Goal: Navigation & Orientation: Find specific page/section

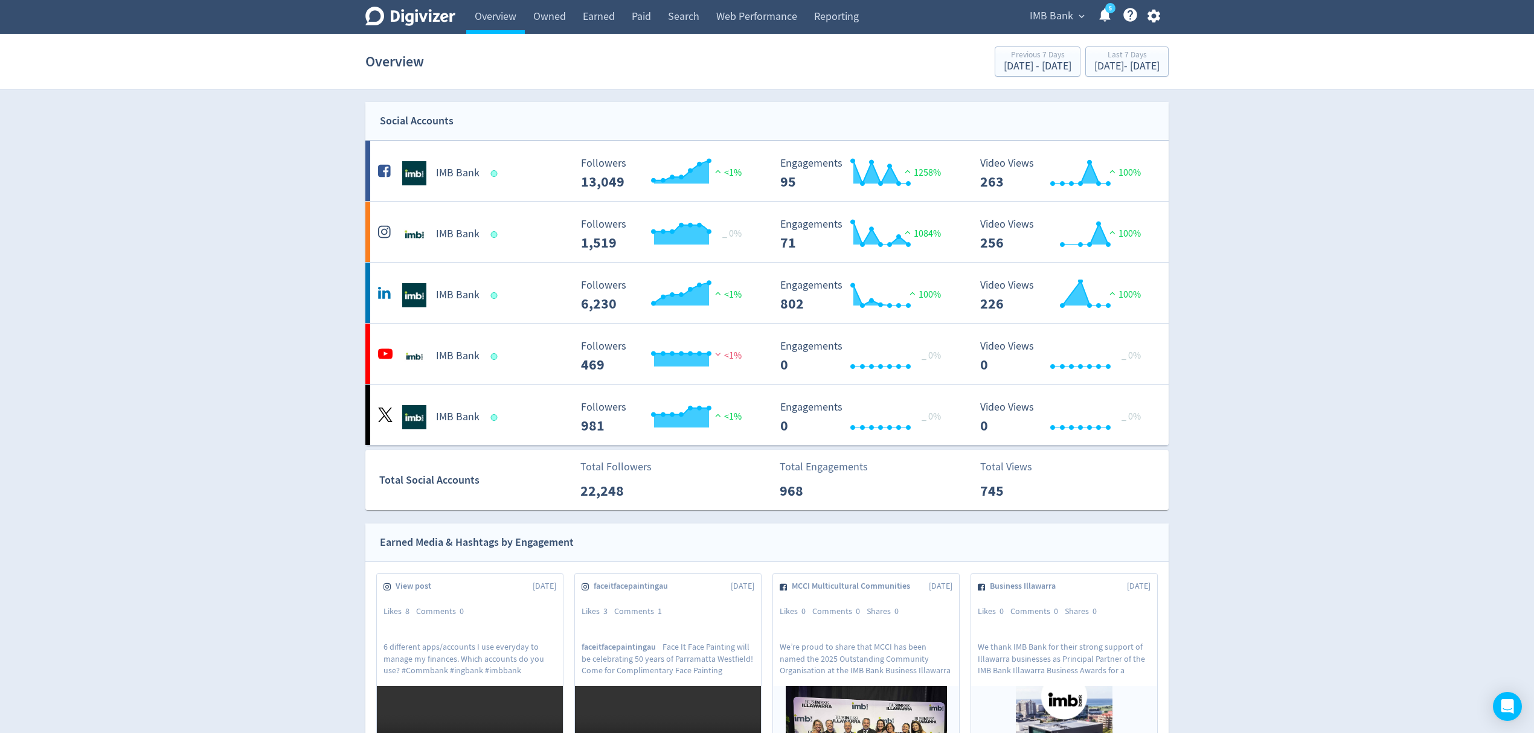
click at [1044, 18] on span "IMB Bank" at bounding box center [1051, 16] width 43 height 19
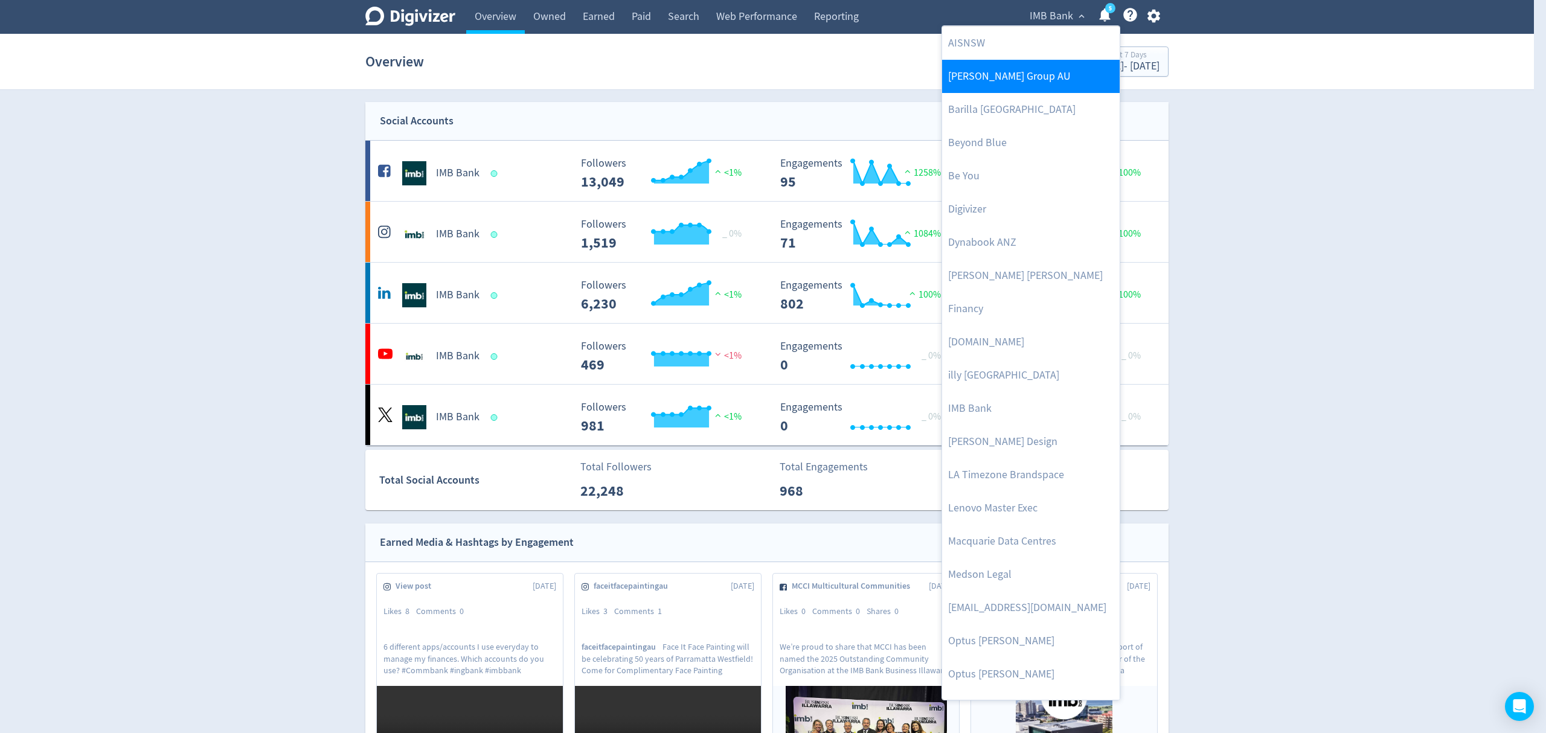
click at [982, 75] on link "[PERSON_NAME] Group AU" at bounding box center [1031, 76] width 178 height 33
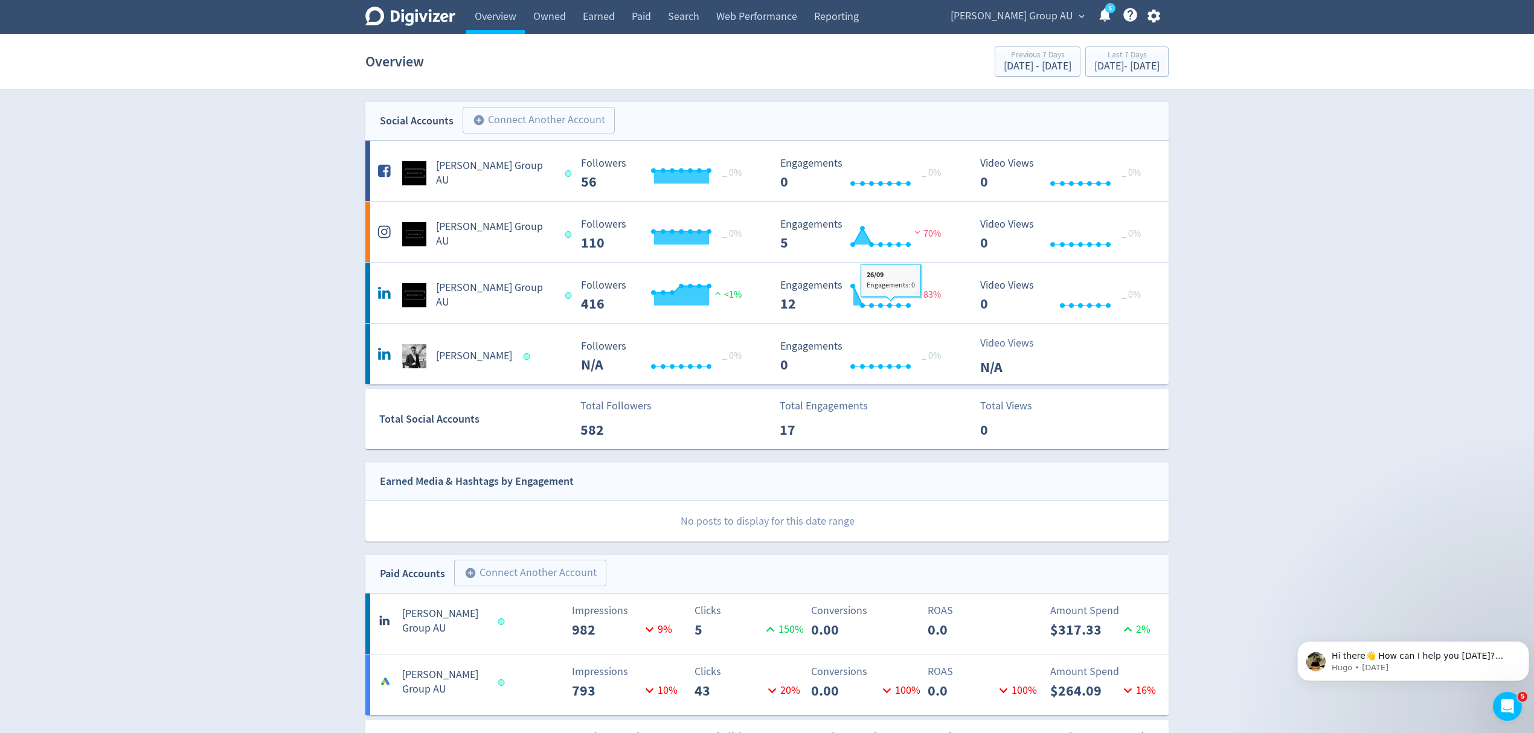
click at [1040, 10] on span "[PERSON_NAME] Group AU" at bounding box center [1012, 16] width 123 height 19
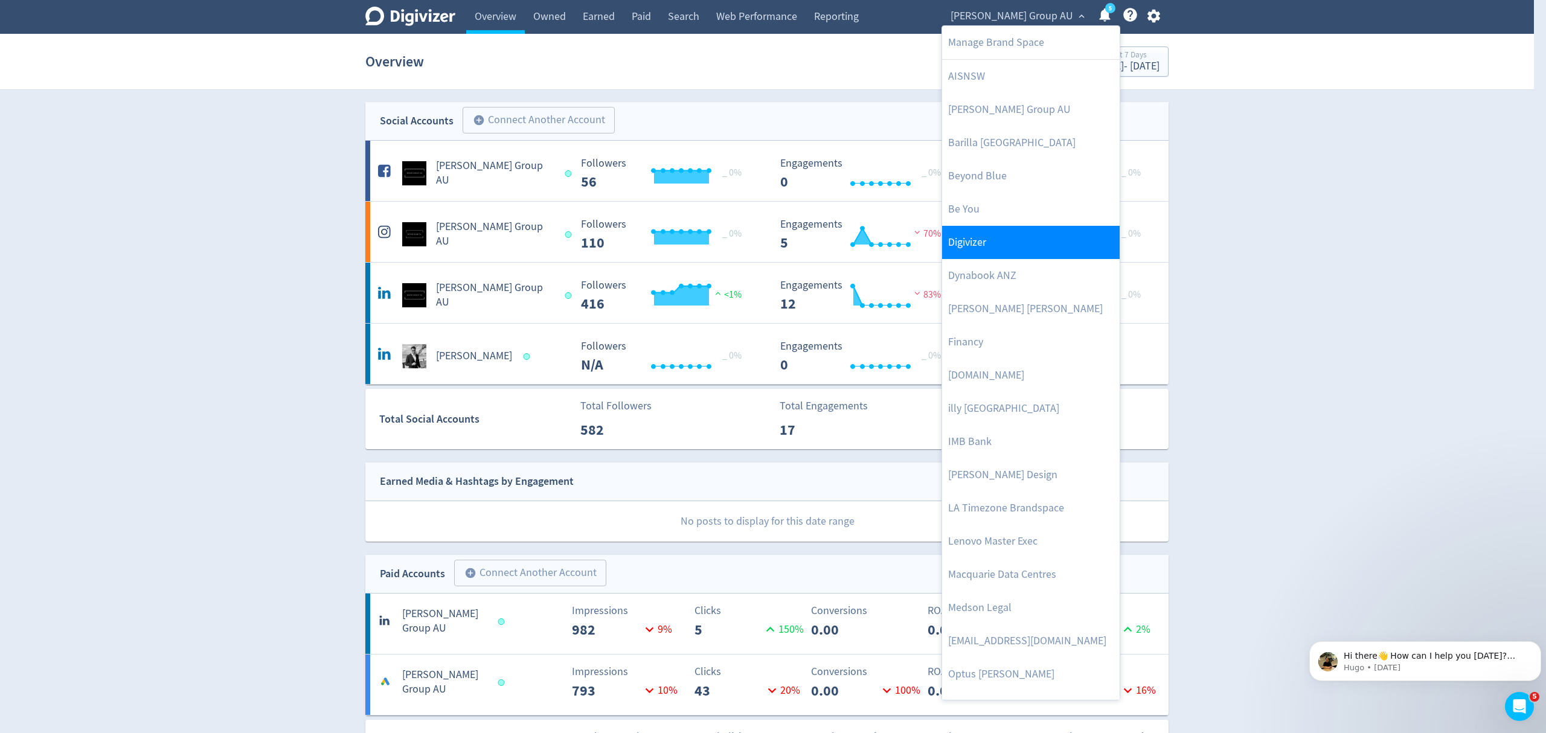
click at [960, 251] on link "Digivizer" at bounding box center [1031, 242] width 178 height 33
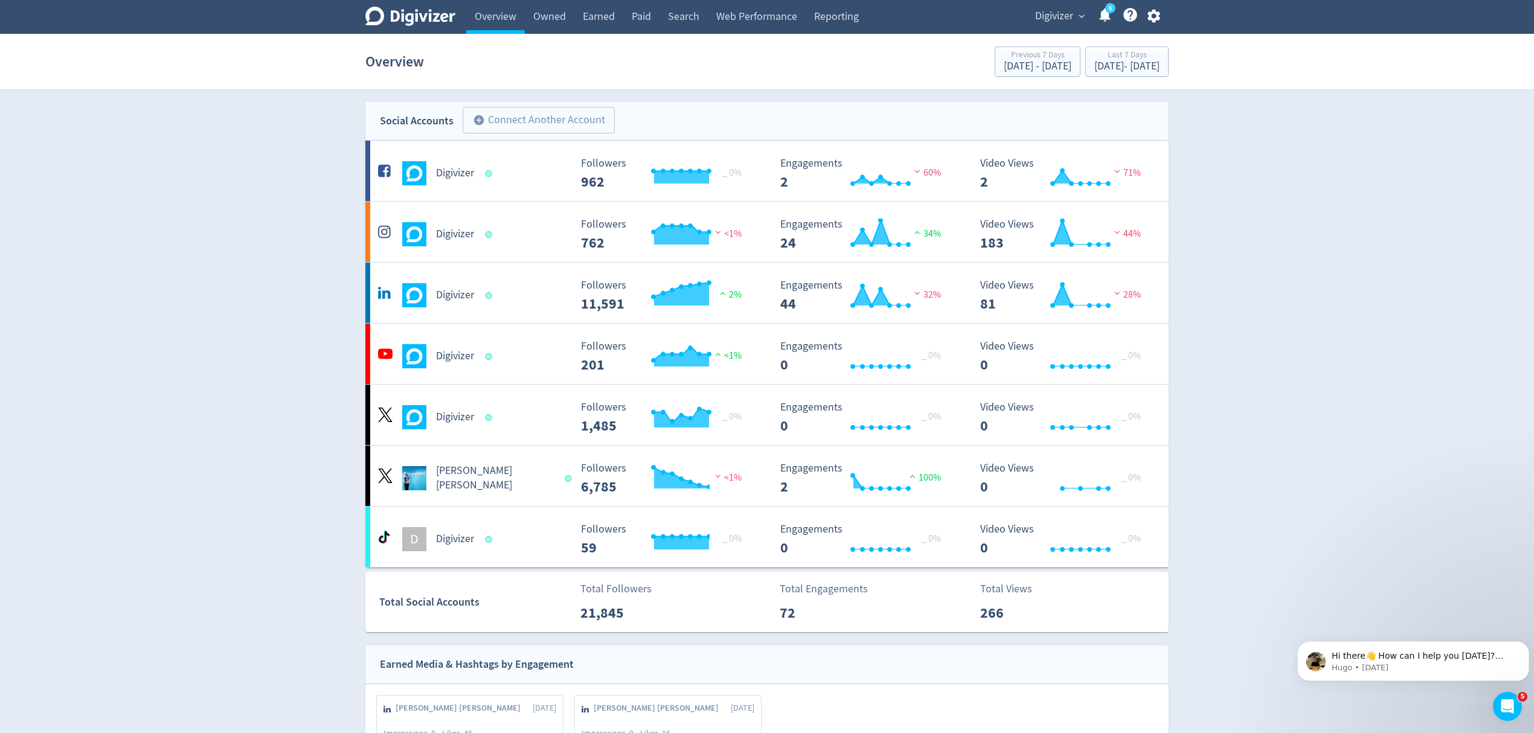
click at [1044, 13] on span "Digivizer" at bounding box center [1054, 16] width 38 height 19
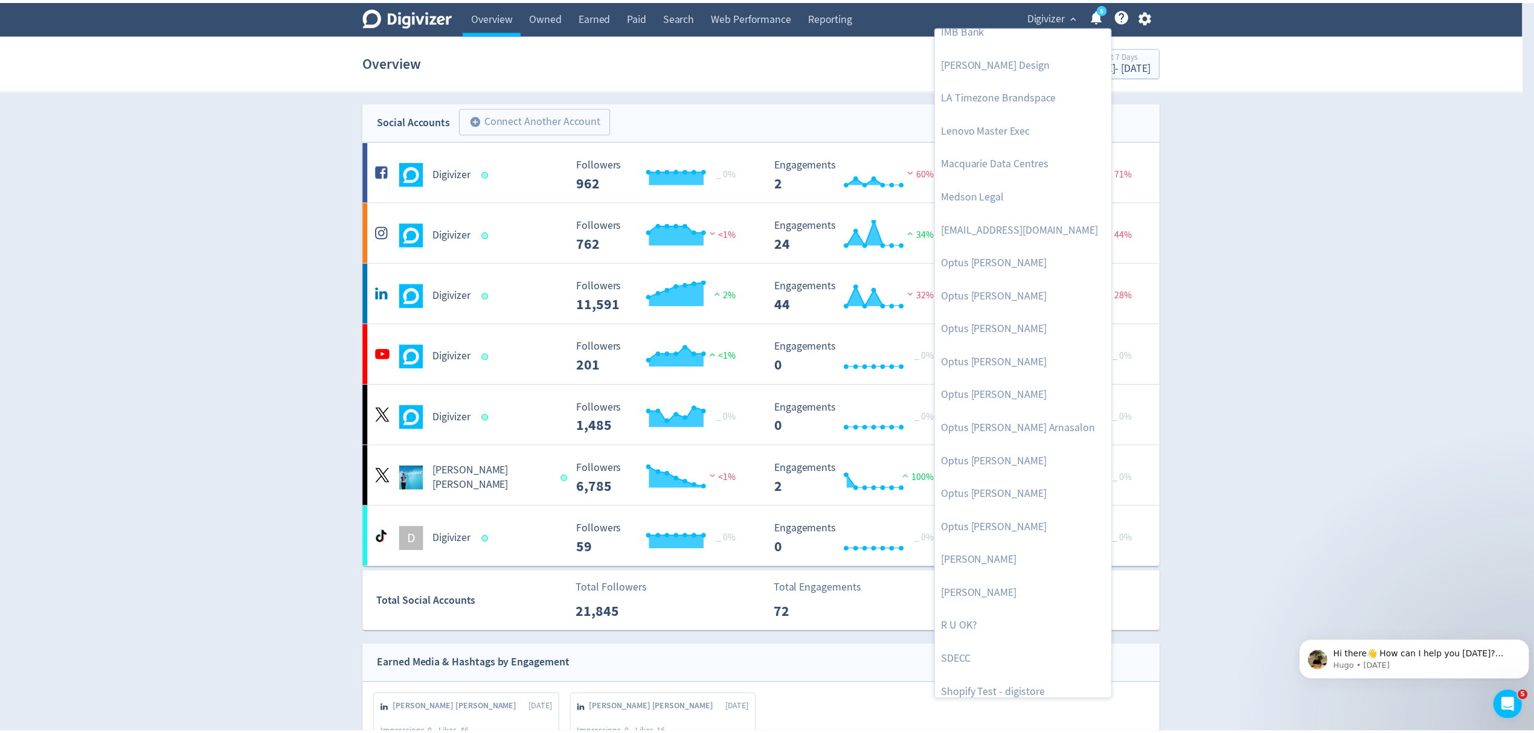
scroll to position [590, 0]
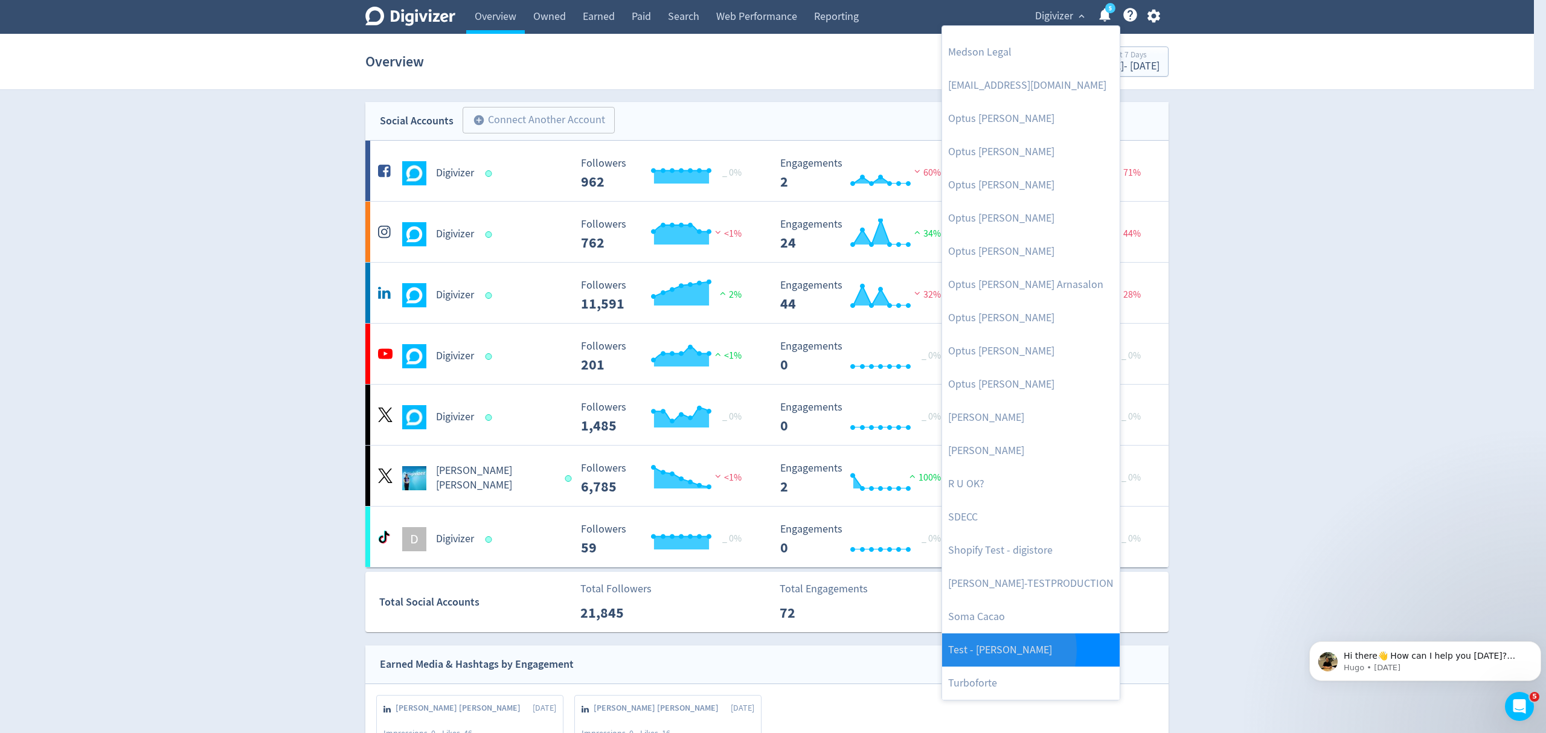
click at [994, 651] on link "Test - [PERSON_NAME]" at bounding box center [1031, 650] width 178 height 33
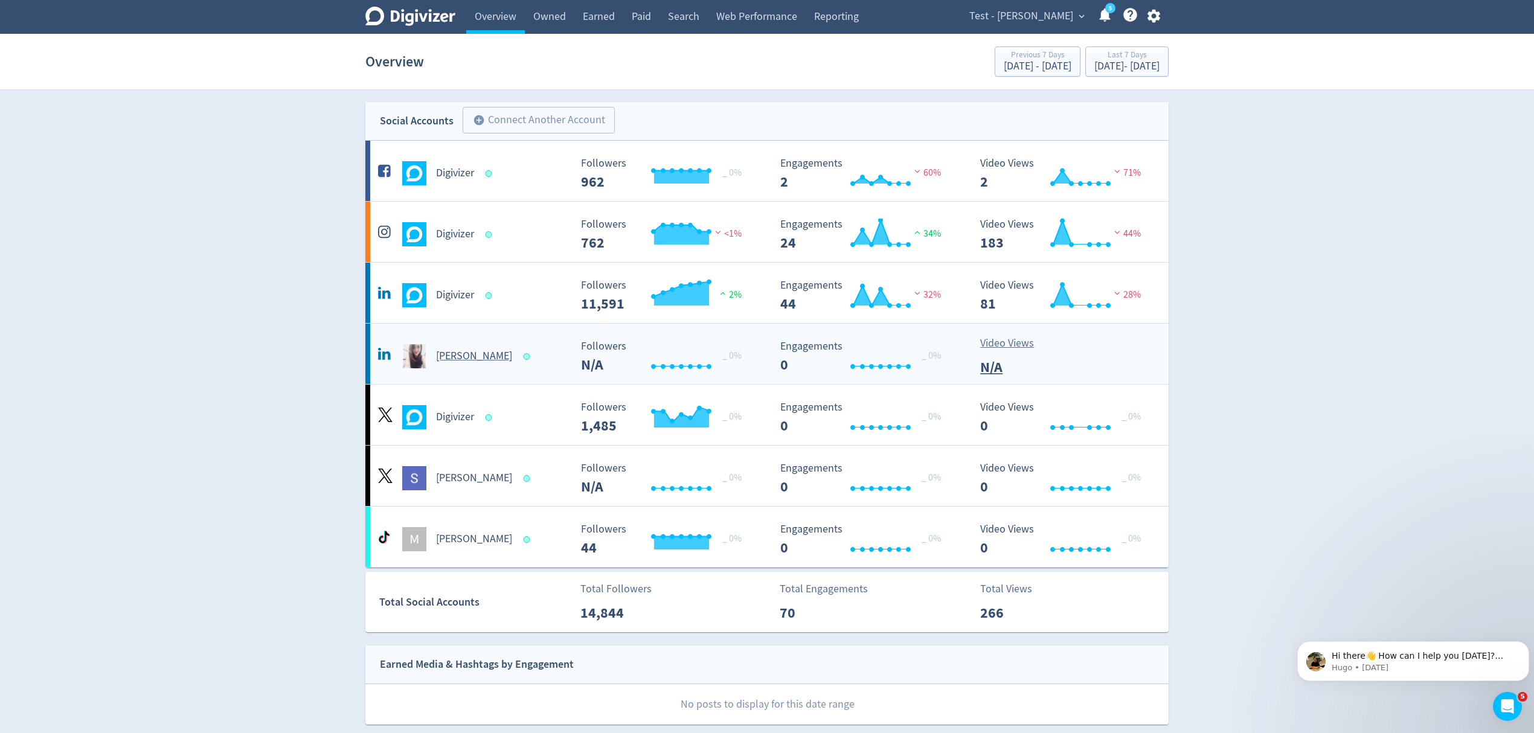
click at [529, 356] on div "[PERSON_NAME]" at bounding box center [472, 356] width 195 height 24
click at [515, 300] on div "Digivizer" at bounding box center [472, 295] width 195 height 24
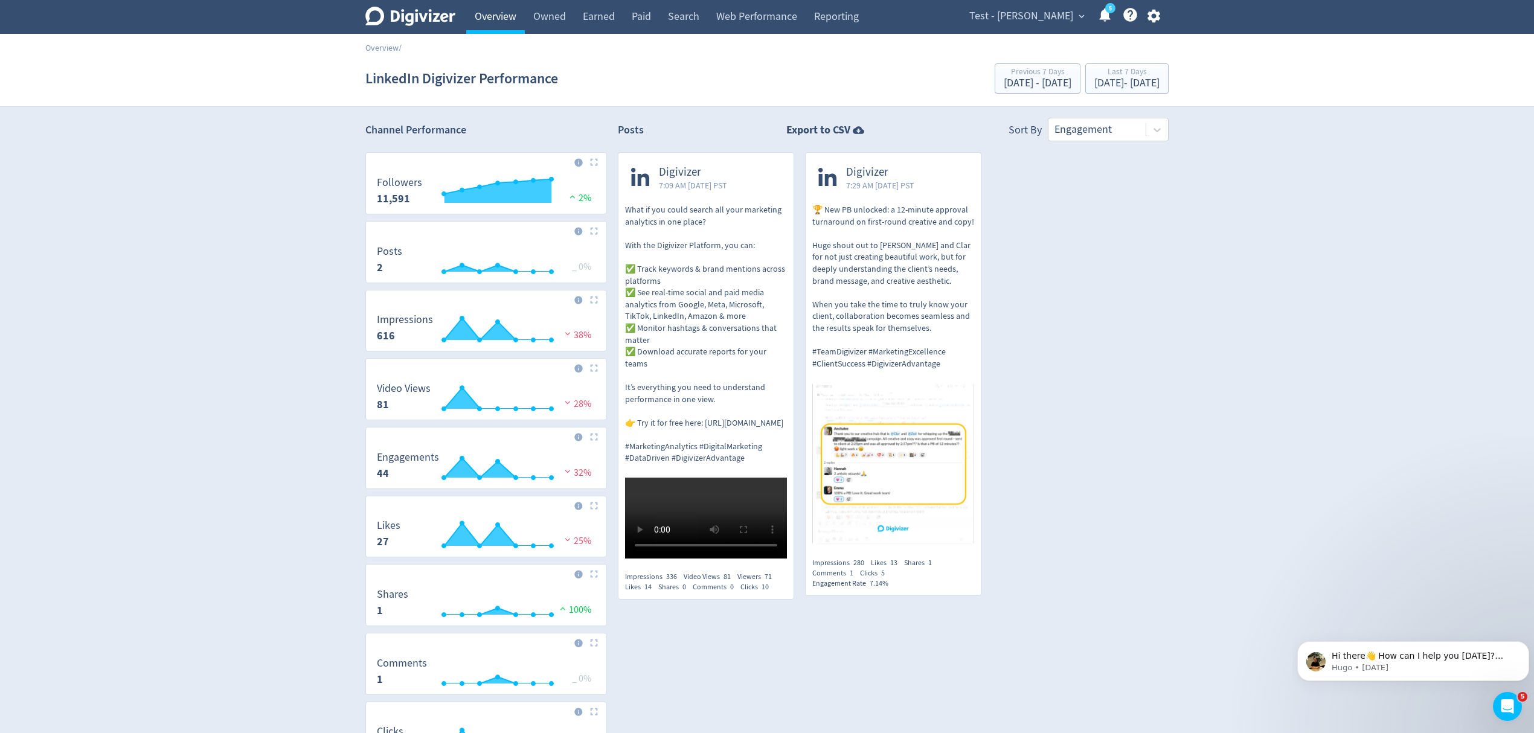
click at [498, 19] on link "Overview" at bounding box center [495, 17] width 59 height 34
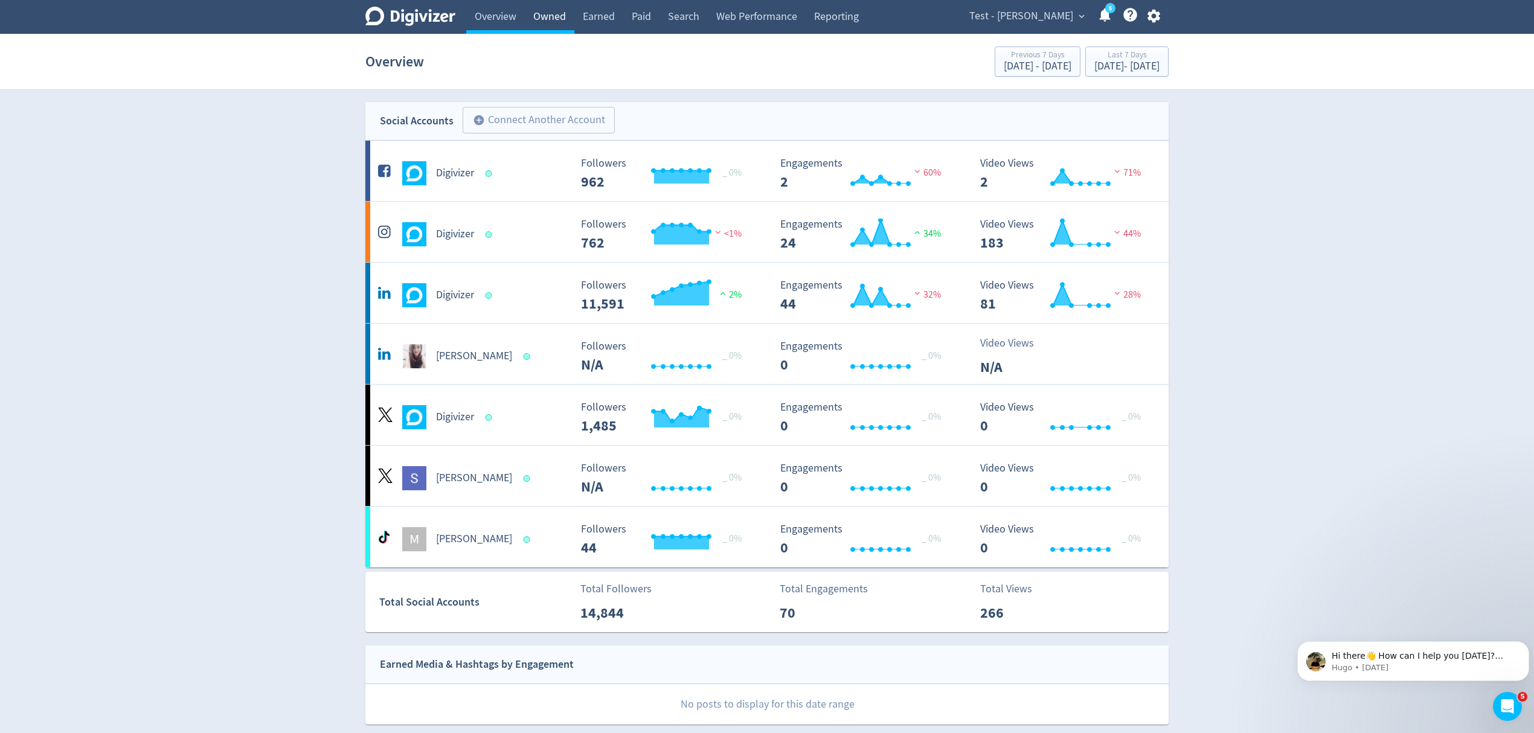
click at [540, 21] on link "Owned" at bounding box center [550, 17] width 50 height 34
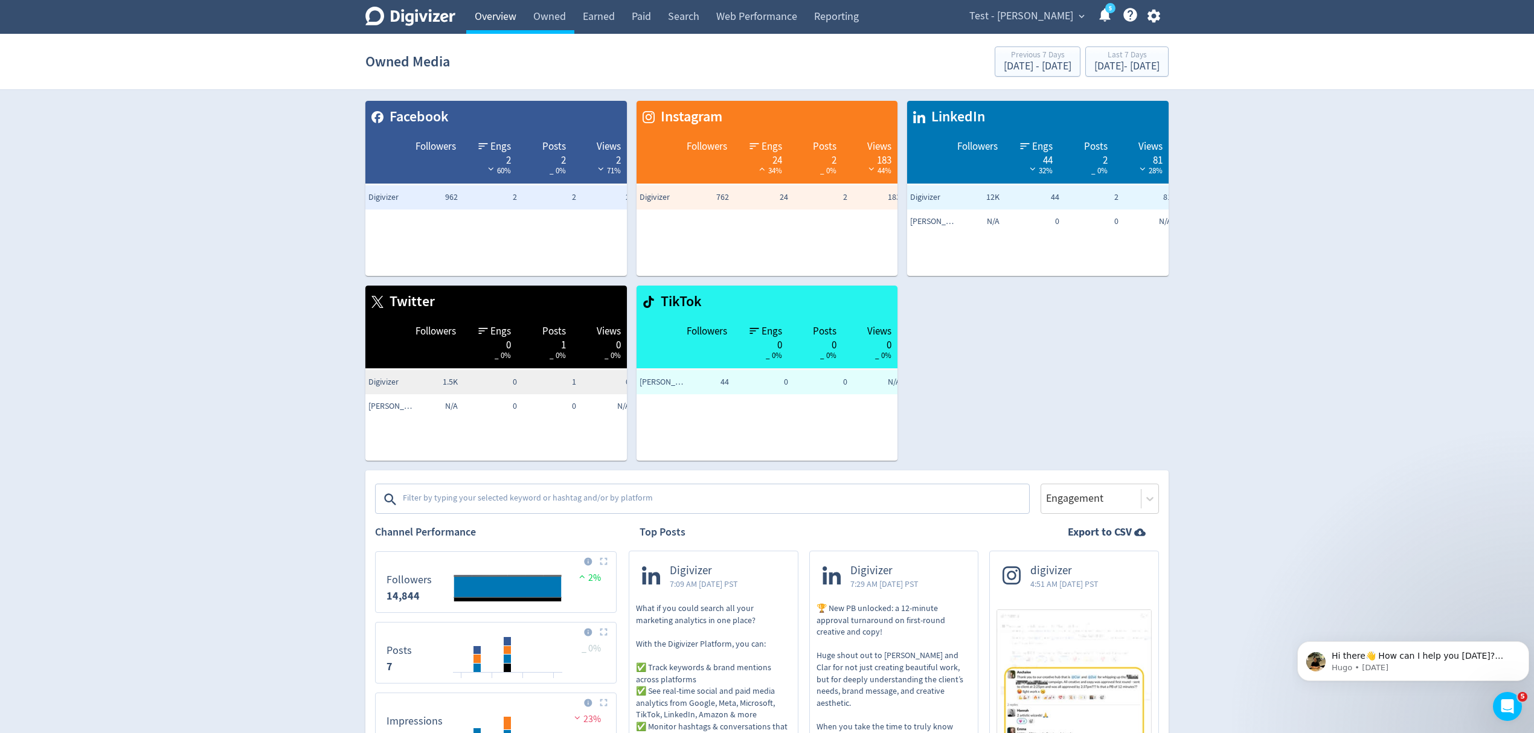
click at [494, 23] on link "Overview" at bounding box center [495, 17] width 59 height 34
